Goal: Information Seeking & Learning: Compare options

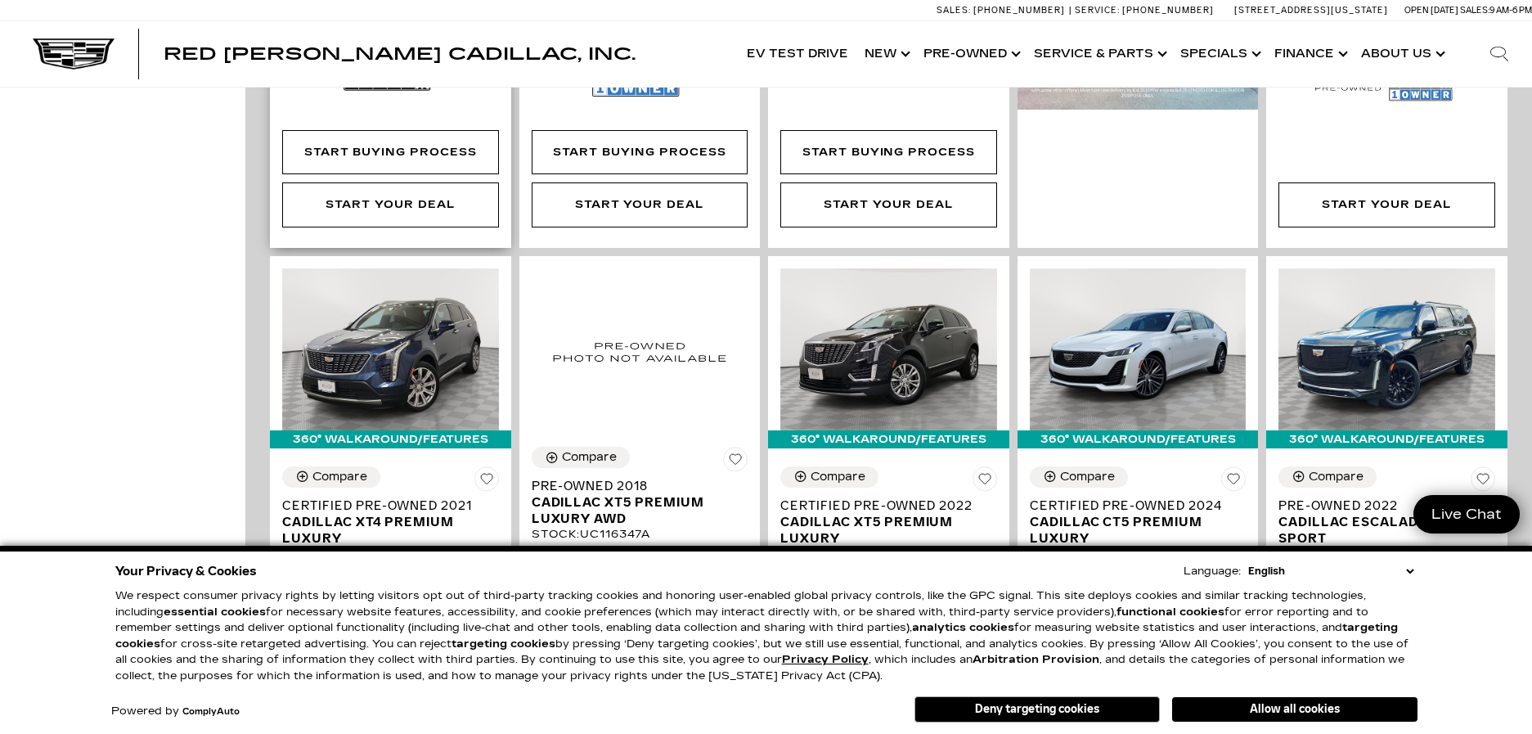
scroll to position [982, 0]
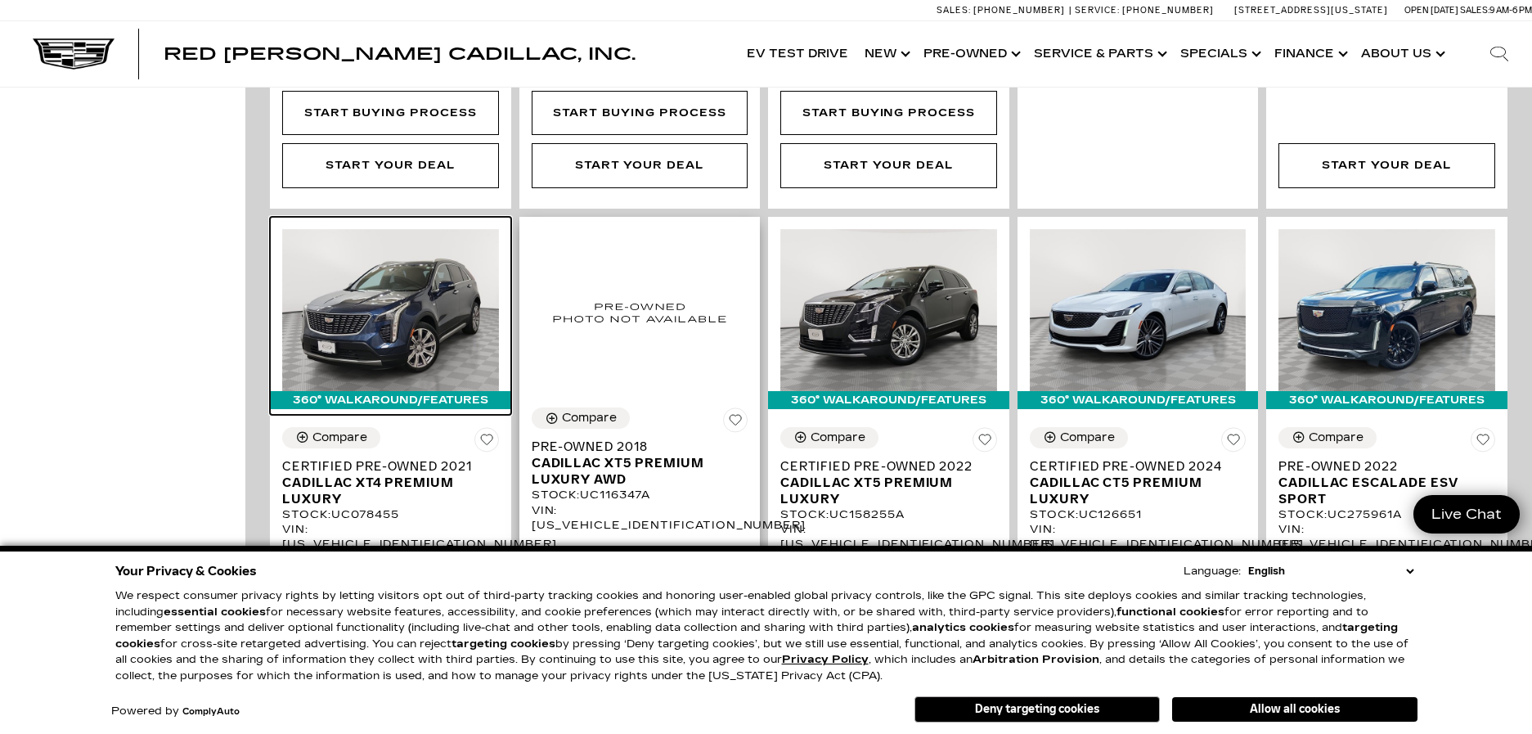
drag, startPoint x: 412, startPoint y: 265, endPoint x: 599, endPoint y: 221, distance: 192.5
click at [412, 265] on img at bounding box center [390, 310] width 217 height 162
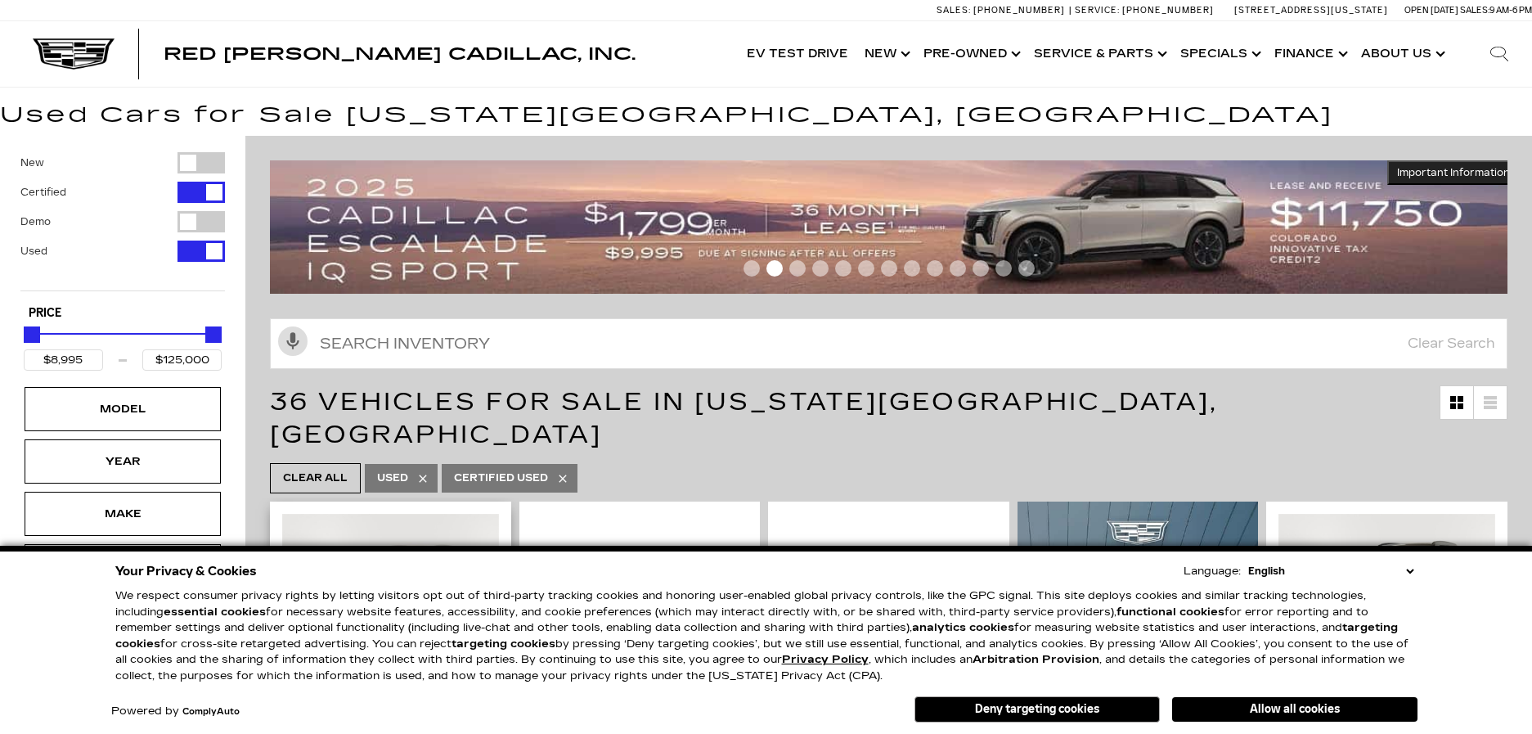
scroll to position [409, 0]
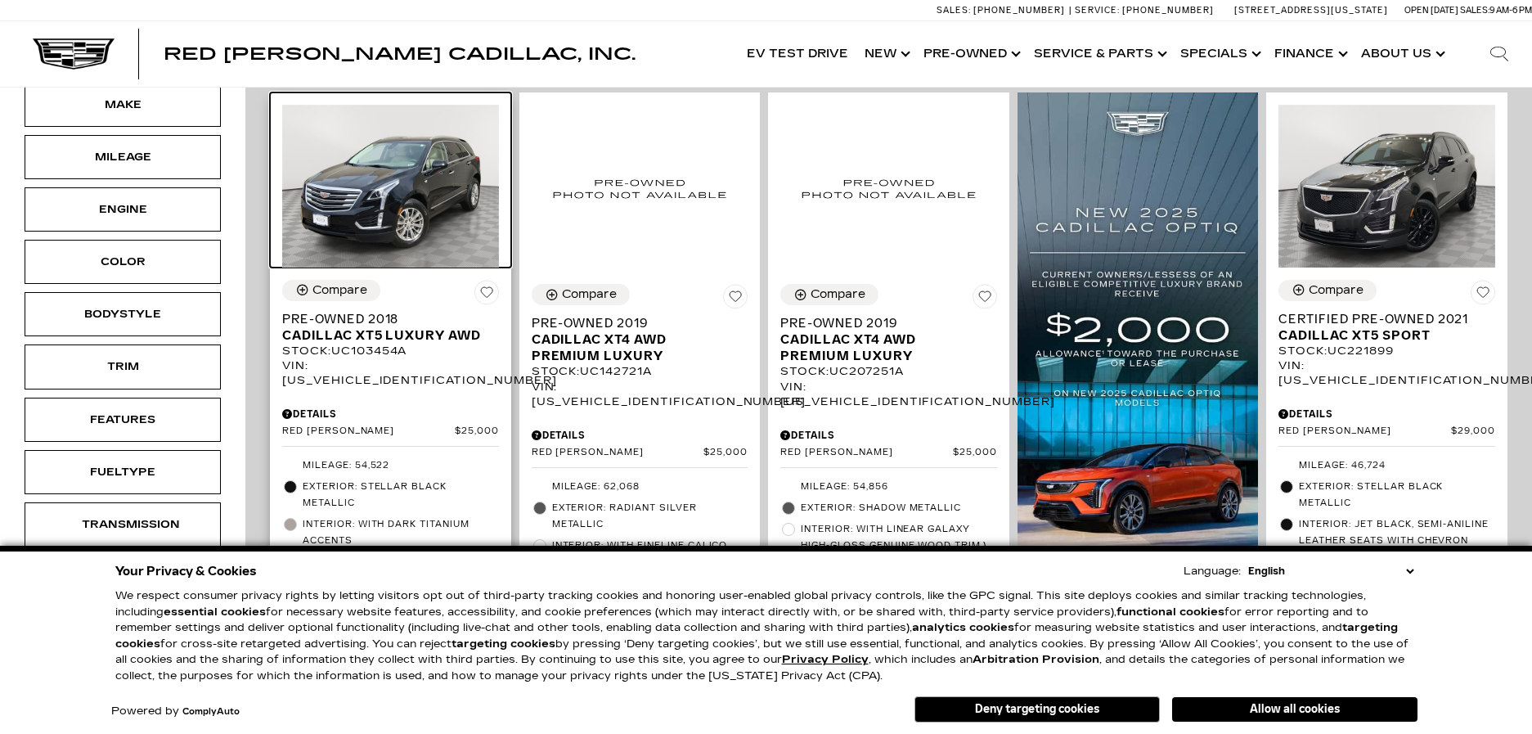
click at [407, 173] on img at bounding box center [390, 186] width 217 height 162
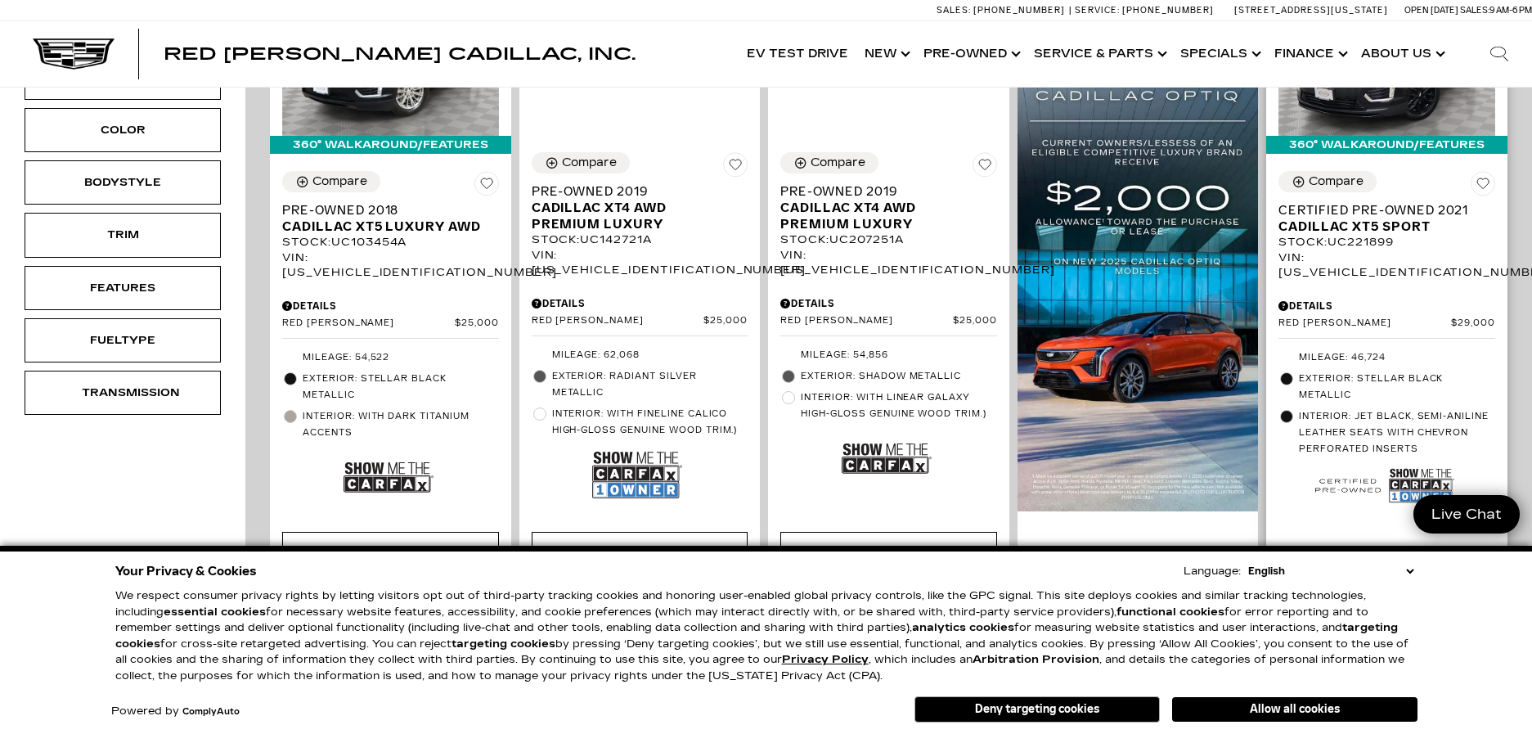
scroll to position [409, 0]
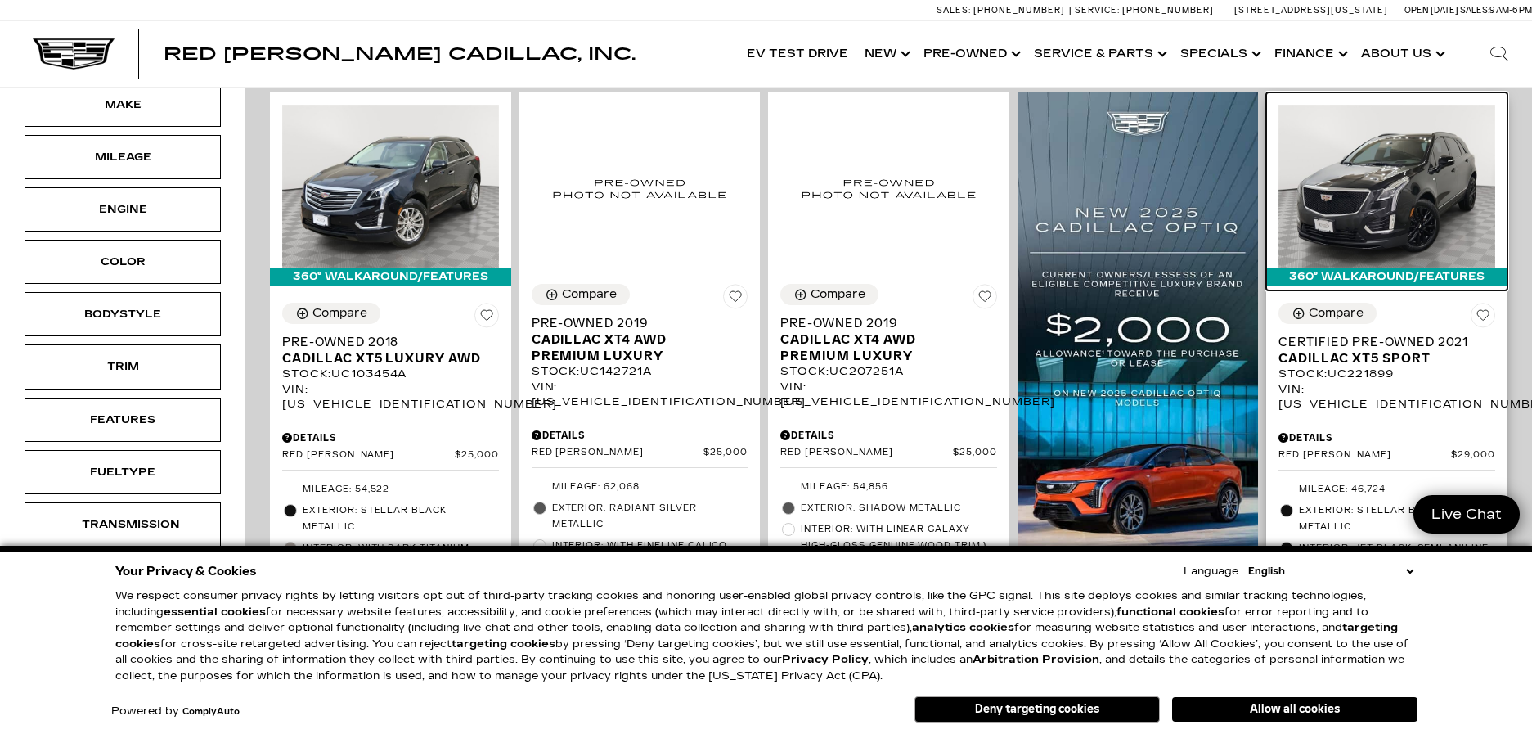
click at [1415, 178] on img at bounding box center [1387, 186] width 217 height 162
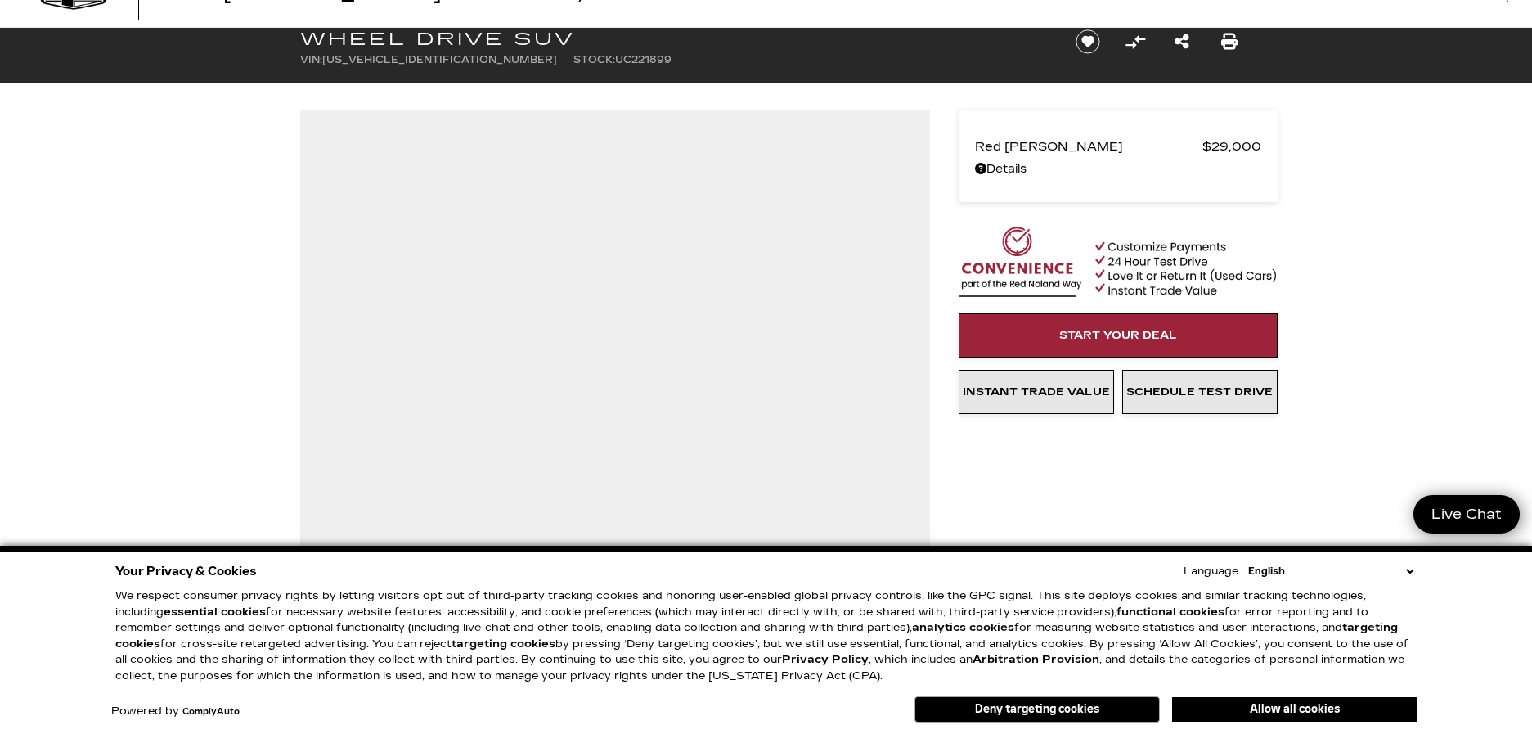
scroll to position [409, 0]
